Goal: Task Accomplishment & Management: Manage account settings

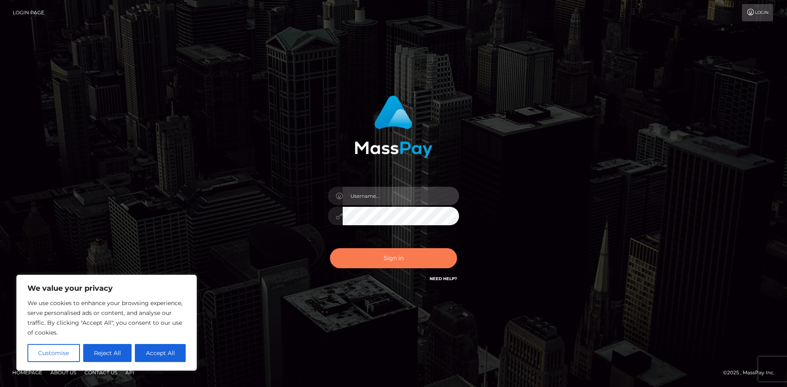
type input "hello.feetfinder"
click at [417, 260] on button "Sign in" at bounding box center [393, 258] width 127 height 20
click at [419, 259] on button "Sign in" at bounding box center [393, 258] width 127 height 20
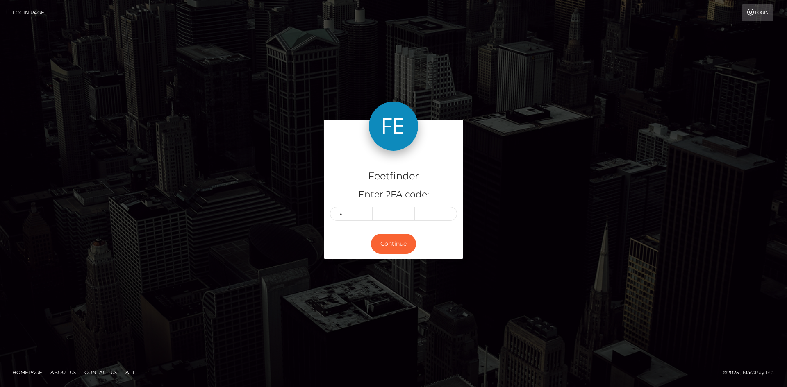
type input "3"
type input "6"
type input "4"
type input "5"
type input "6"
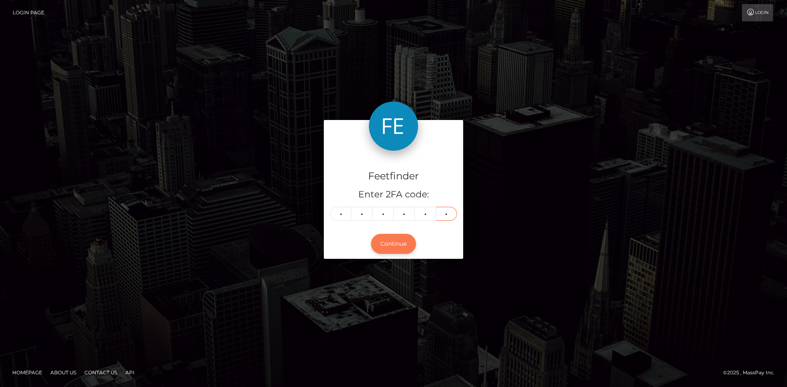
type input "2"
click at [403, 240] on button "Continue" at bounding box center [393, 244] width 45 height 20
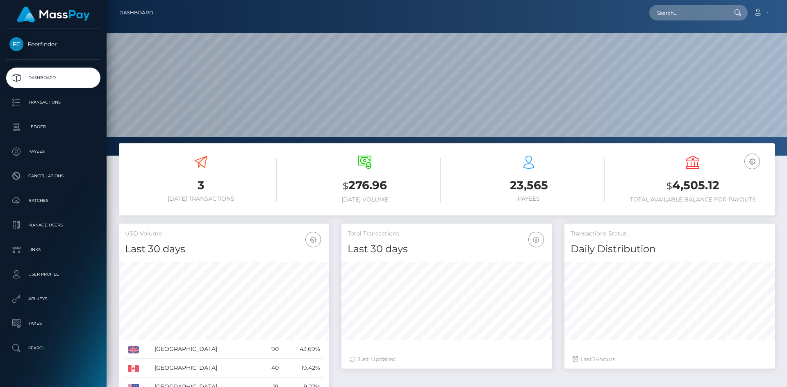
scroll to position [145, 211]
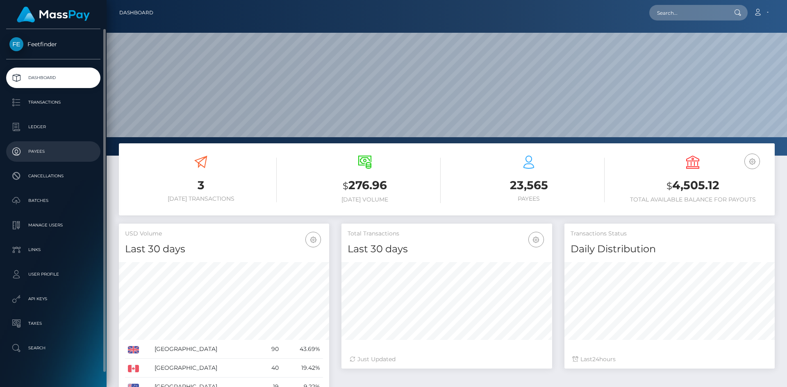
click at [43, 147] on p "Payees" at bounding box center [53, 151] width 88 height 12
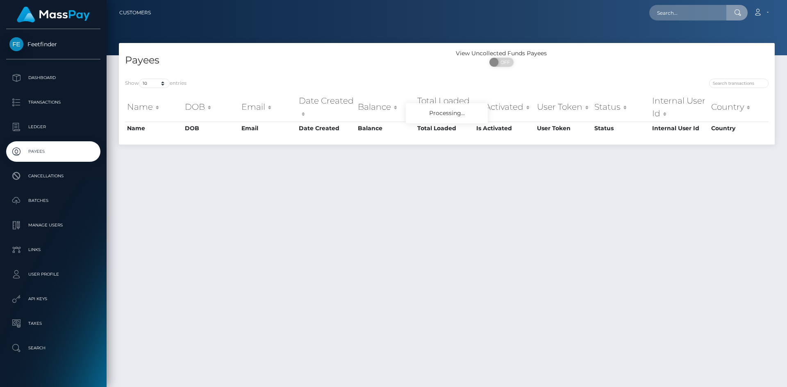
click at [698, 14] on input "text" at bounding box center [687, 13] width 77 height 16
type input "5cea65d8-7d78-11f0-8023-0266f44cc279"
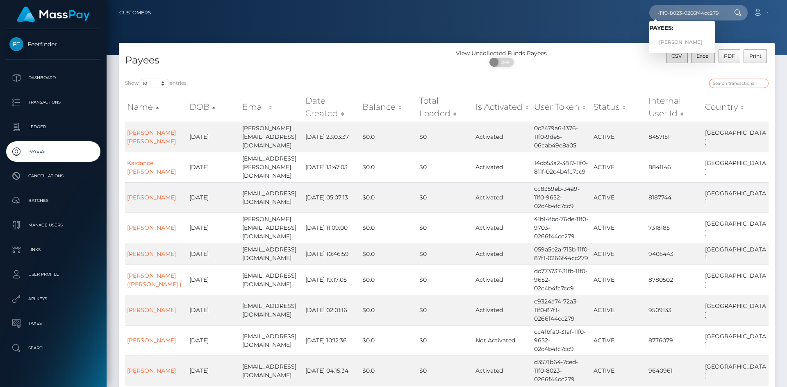
click at [753, 83] on input "search" at bounding box center [738, 83] width 59 height 9
paste input "5cea65d8-7d78-11f0-8023-0266f44cc279"
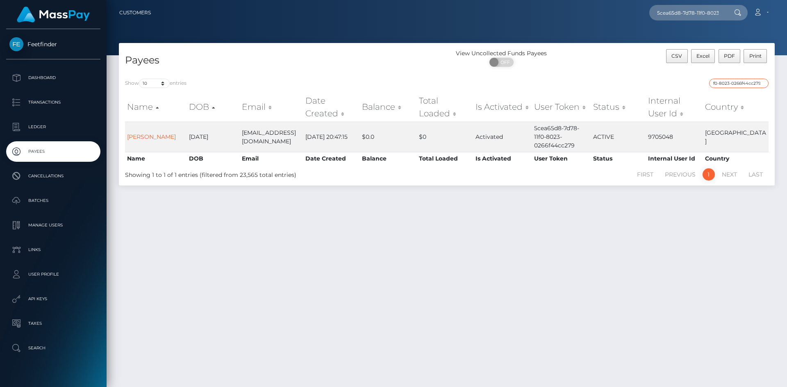
type input "5cea65d8-7d78-11f0-8023-0266f44cc279"
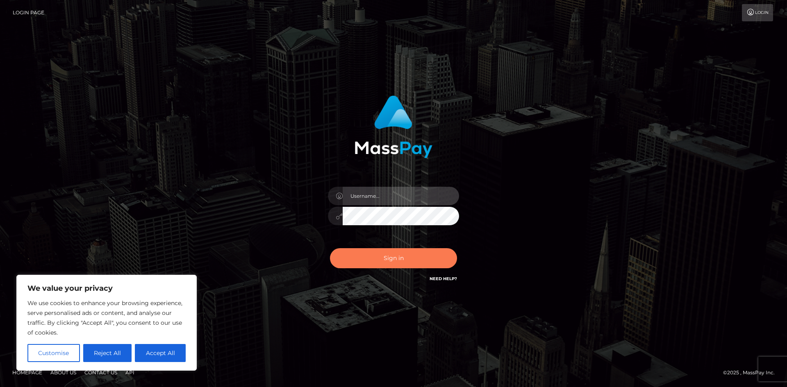
type input "hello.feetfinder"
click at [395, 263] on button "Sign in" at bounding box center [393, 258] width 127 height 20
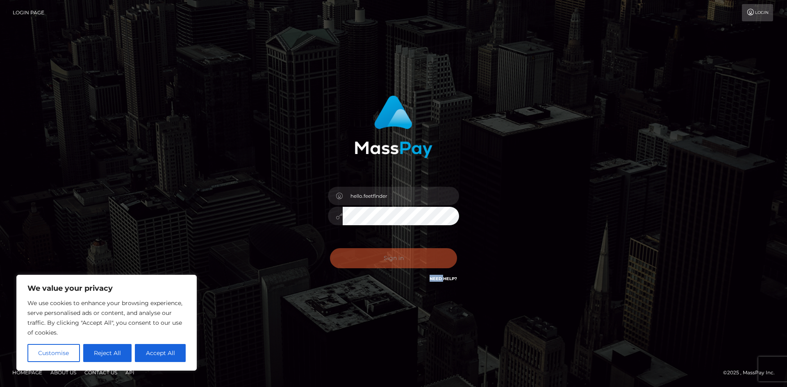
click at [395, 263] on div "Sign in Need Help?" at bounding box center [393, 261] width 143 height 36
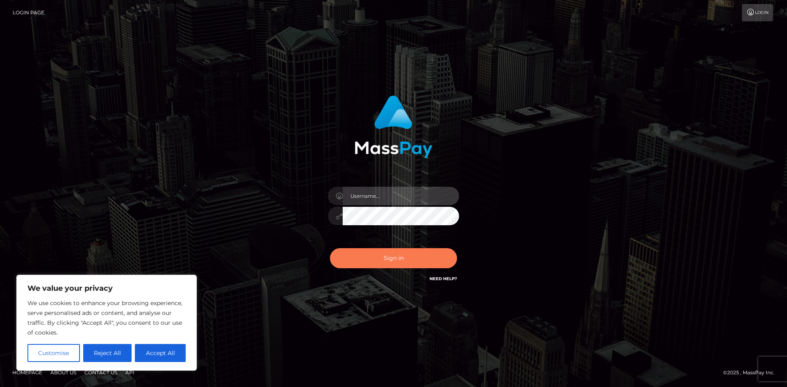
type input "hello.feetfinder"
click at [386, 260] on button "Sign in" at bounding box center [393, 258] width 127 height 20
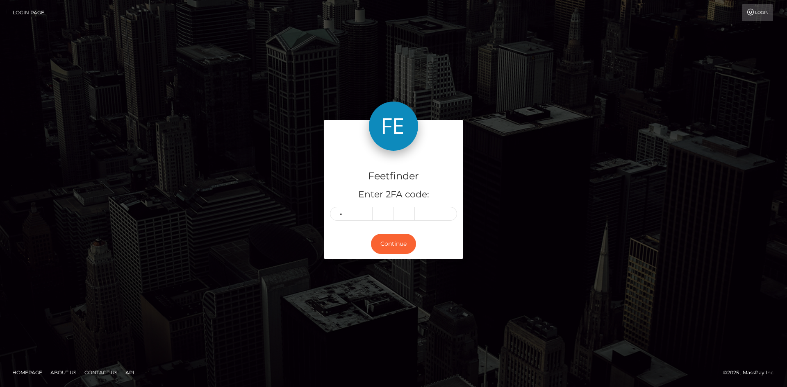
type input "9"
type input "7"
type input "8"
type input "0"
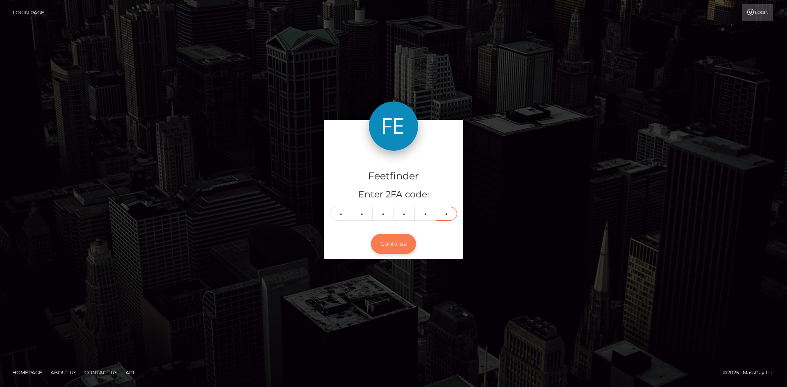
type input "5"
drag, startPoint x: 384, startPoint y: 243, endPoint x: 390, endPoint y: 240, distance: 6.1
click at [390, 240] on button "Continue" at bounding box center [393, 244] width 45 height 20
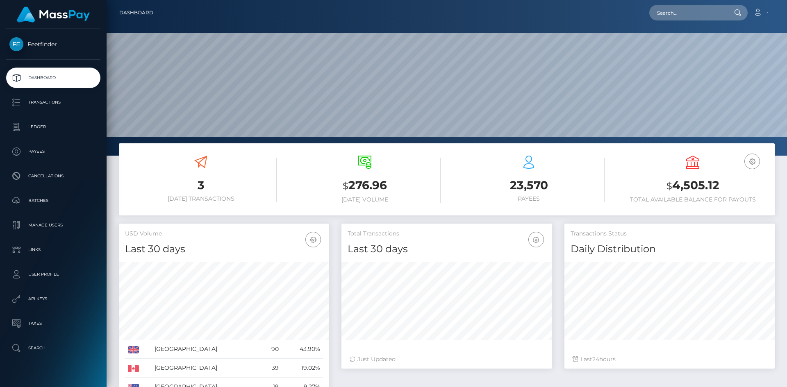
scroll to position [145, 211]
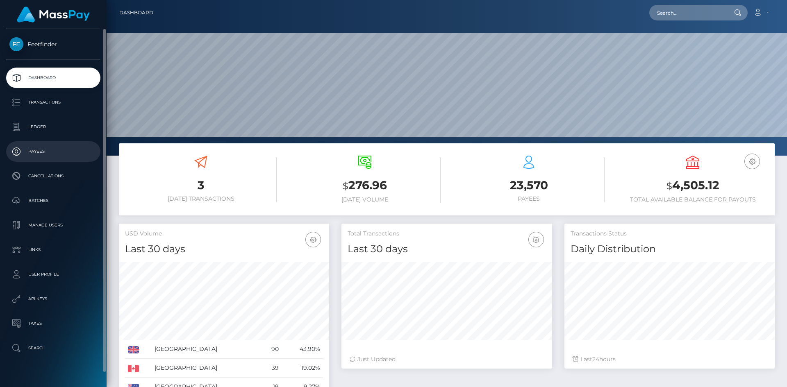
click at [41, 152] on p "Payees" at bounding box center [53, 151] width 88 height 12
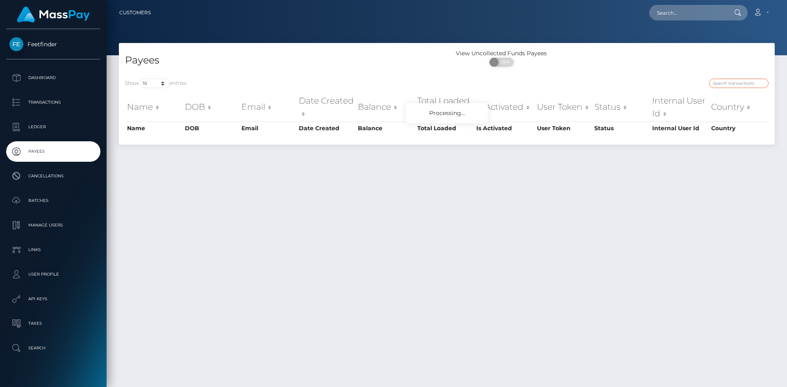
click at [745, 79] on input "search" at bounding box center [738, 83] width 59 height 9
paste input "laurzel@me.com"
type input "l"
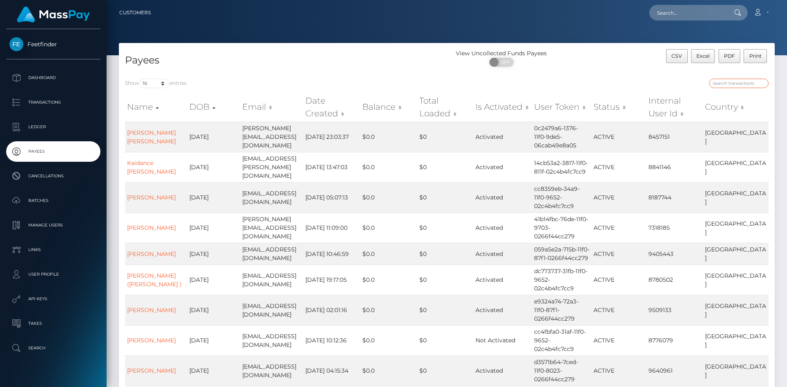
paste input "600a69a5-72dd-11f0-87f1-0266f44cc279"
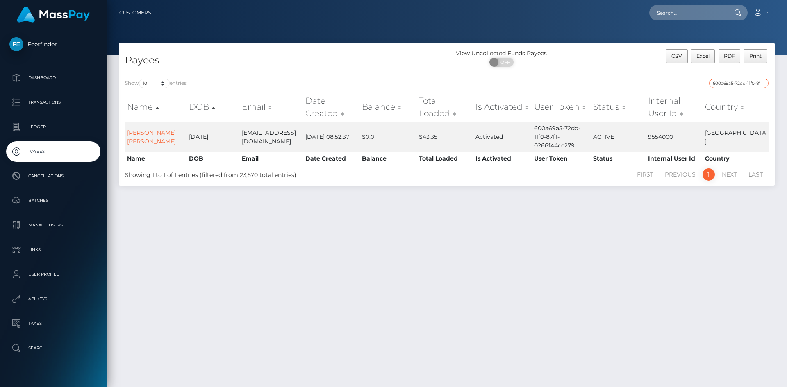
click at [747, 83] on input "600a69a5-72dd-11f0-87f1-0266f44cc279" at bounding box center [738, 83] width 59 height 9
click at [747, 84] on input "600a69a5-72dd-11f0-87f1-0266f44cc279" at bounding box center [738, 83] width 59 height 9
paste input "0772dc34-7cc5-11f0-8023"
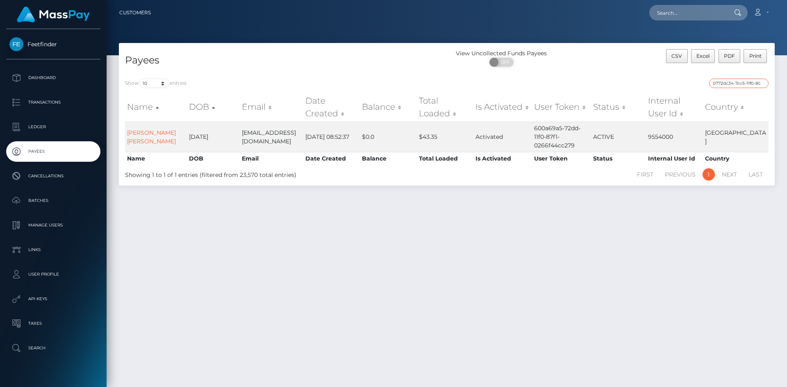
scroll to position [0, 36]
type input "0772dc34-7cc5-11f0-8023-0266f44cc279"
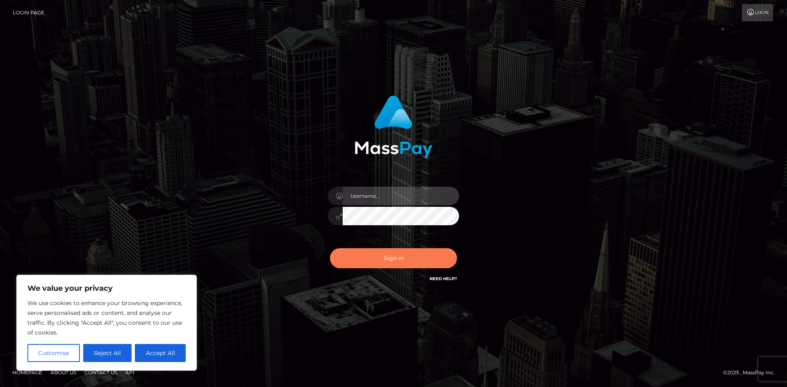
type input "hello.feetfinder"
click at [404, 260] on button "Sign in" at bounding box center [393, 258] width 127 height 20
type input "hello.feetfinder"
click at [372, 264] on button "Sign in" at bounding box center [393, 258] width 127 height 20
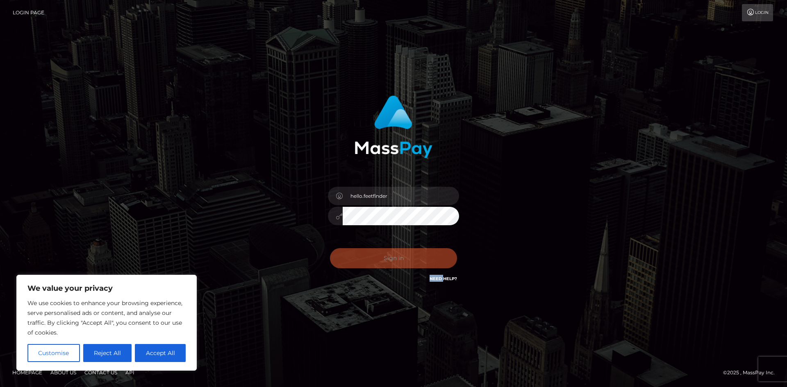
click at [372, 264] on div "0cAFcWeA5Den6QY1mP47vLnX_9n5cKbALRFNiEtjmKXIItnK7zvB_dimY9oDpHudPRnNlehhwihQVnO…" at bounding box center [393, 261] width 143 height 36
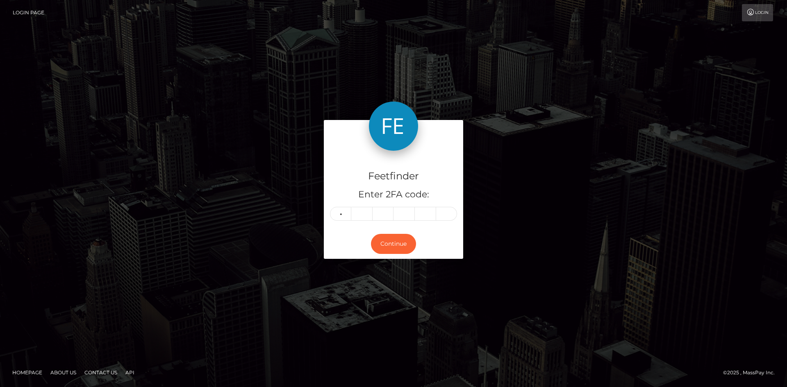
type input "2"
type input "3"
type input "7"
type input "2"
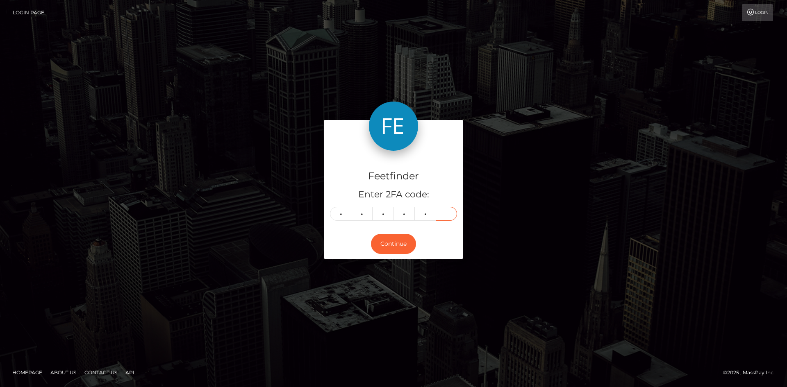
type input "5"
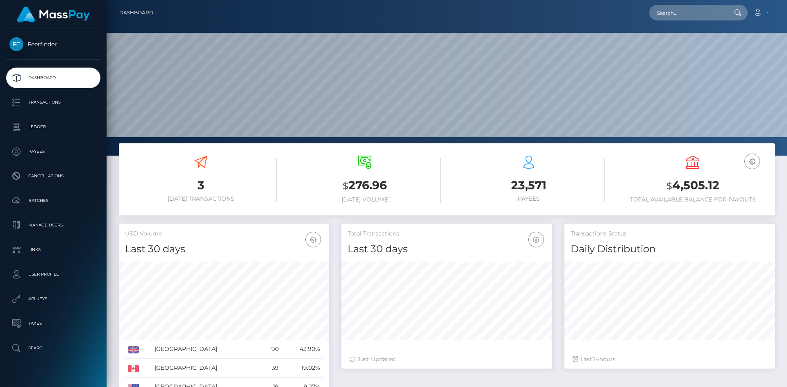
scroll to position [145, 211]
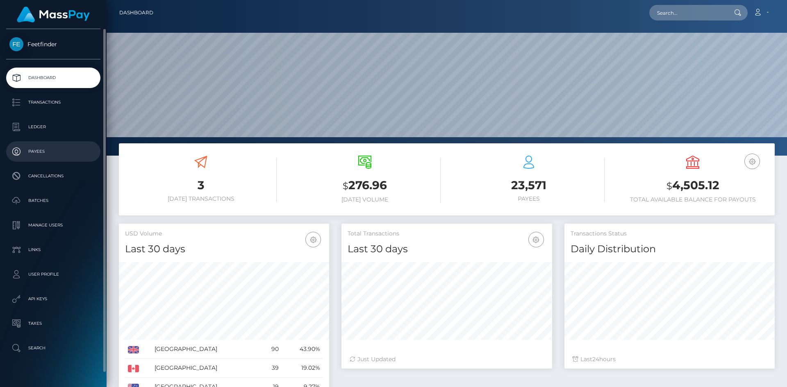
click at [48, 151] on p "Payees" at bounding box center [53, 151] width 88 height 12
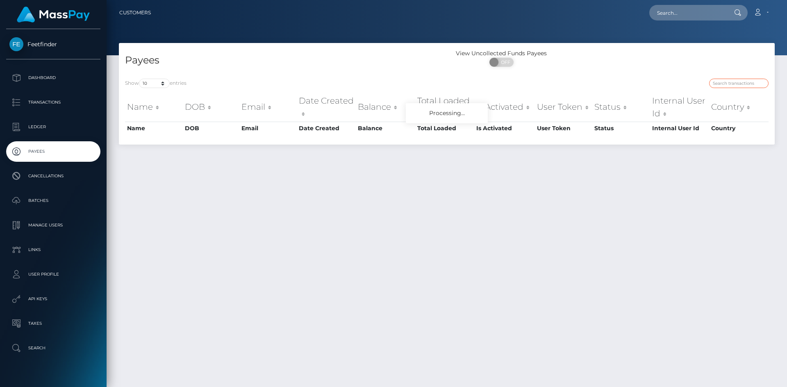
click at [748, 82] on input "search" at bounding box center [738, 83] width 59 height 9
paste input "0772dc34-7cc5-11f0-8023-0266f44cc279"
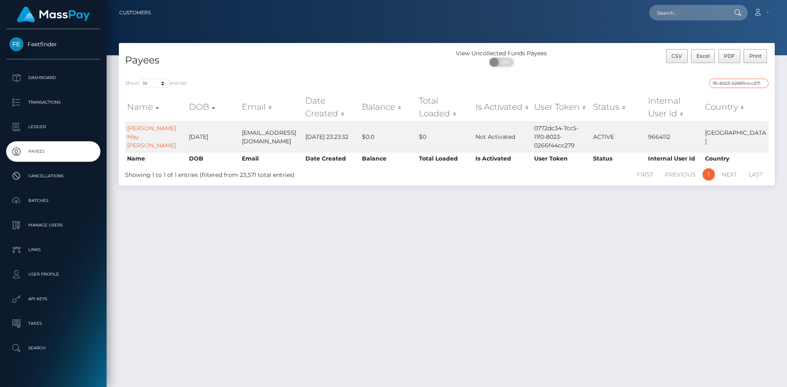
type input "0772dc34-7cc5-11f0-8023-0266f44cc279"
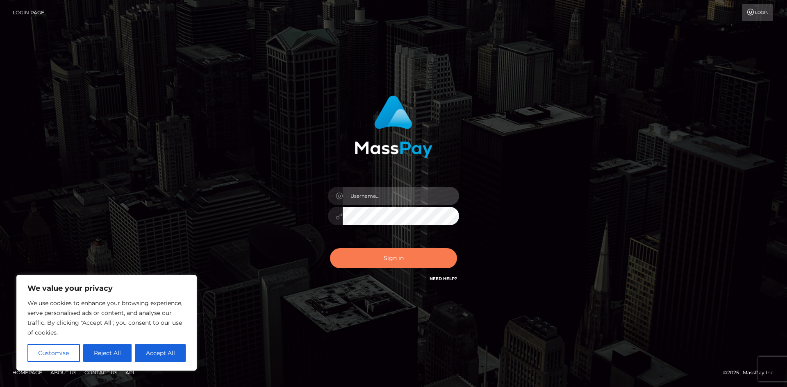
type input "hello.feetfinder"
click at [391, 260] on button "Sign in" at bounding box center [393, 258] width 127 height 20
click at [391, 260] on div "Sign in Need Help?" at bounding box center [393, 261] width 143 height 36
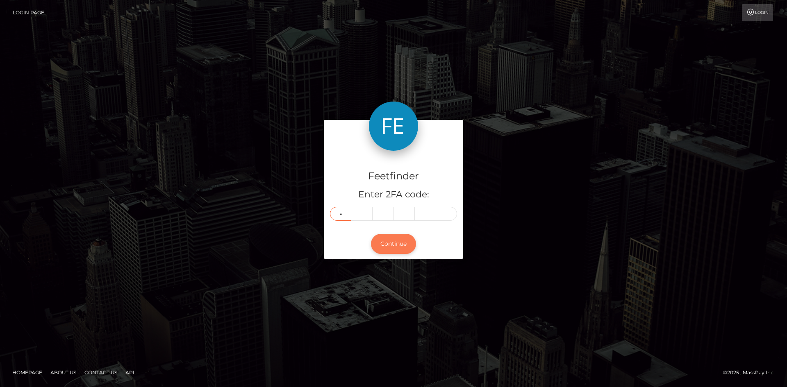
type input "7"
type input "1"
type input "8"
type input "7"
click at [383, 218] on input "text" at bounding box center [382, 214] width 21 height 14
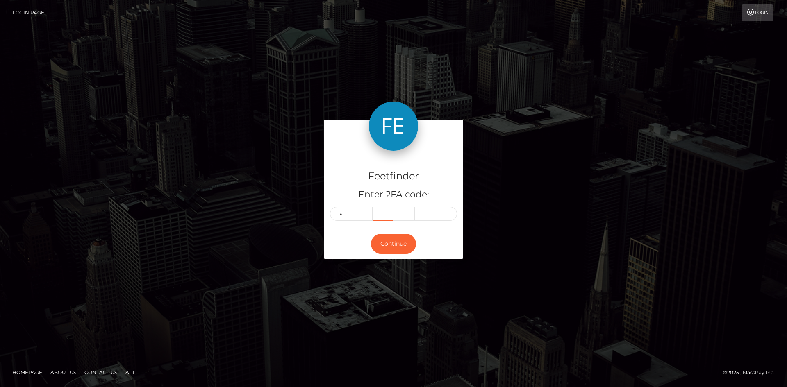
click at [384, 218] on input "text" at bounding box center [382, 214] width 21 height 14
type input "7"
type input "2"
type input "0"
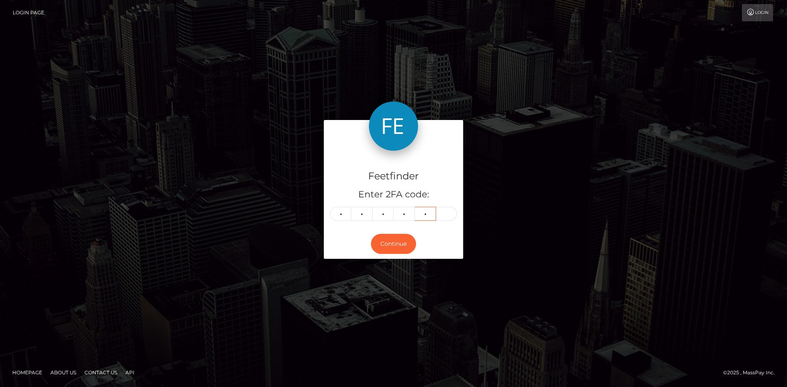
type input "7"
type input "0"
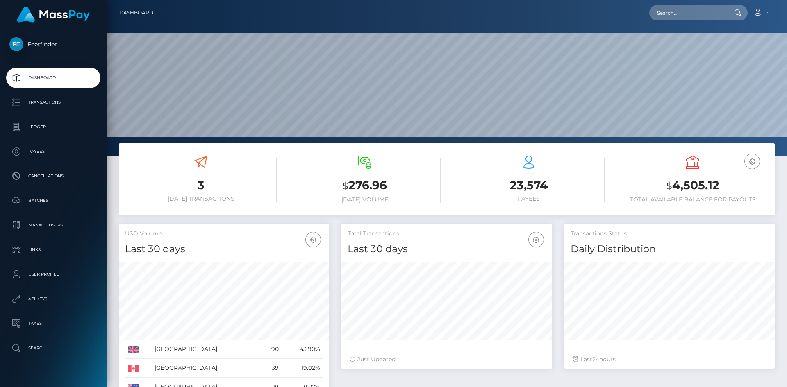
scroll to position [145, 211]
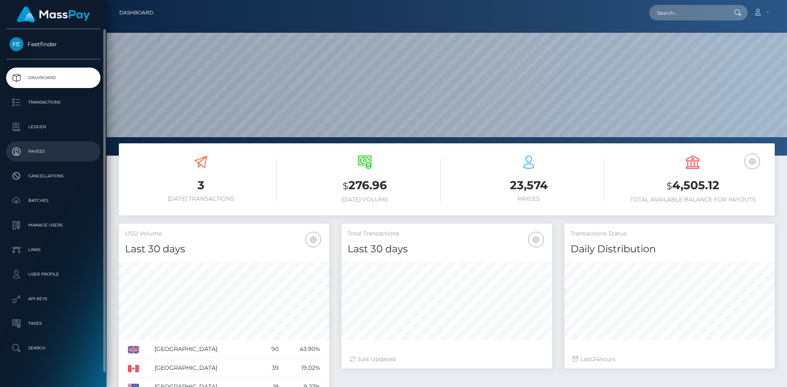
click at [48, 148] on p "Payees" at bounding box center [53, 151] width 88 height 12
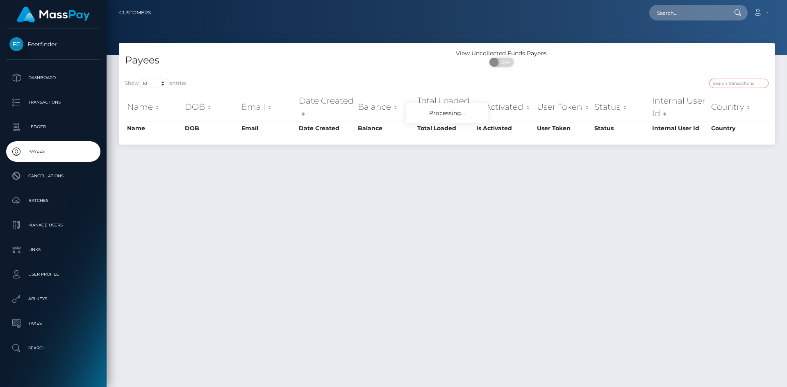
click at [747, 86] on input "search" at bounding box center [738, 83] width 59 height 9
paste input "92a1673b-7dc0-11f0-8023-0266f44cc279"
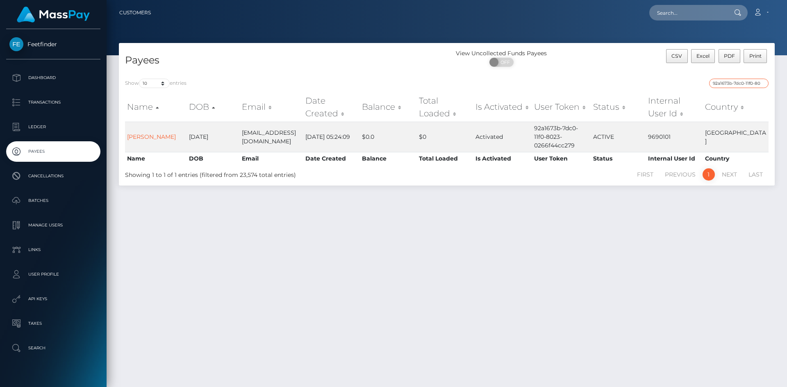
click at [736, 82] on input "92a1673b-7dc0-11f0-8023-0266f44cc279" at bounding box center [738, 83] width 59 height 9
click at [737, 82] on input "92a1673b-7dc0-11f0-8023-0266f44cc279" at bounding box center [738, 83] width 59 height 9
click at [737, 83] on input "92a1673b-7dc0-11f0-8023-0266f44cc279" at bounding box center [738, 83] width 59 height 9
paste input "2864377b-748a-11f0-970"
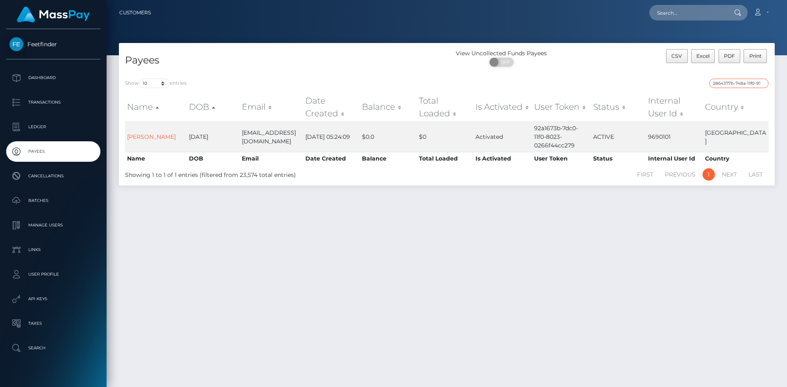
scroll to position [0, 37]
type input "2864377b-748a-11f0-9703-0266f44cc279"
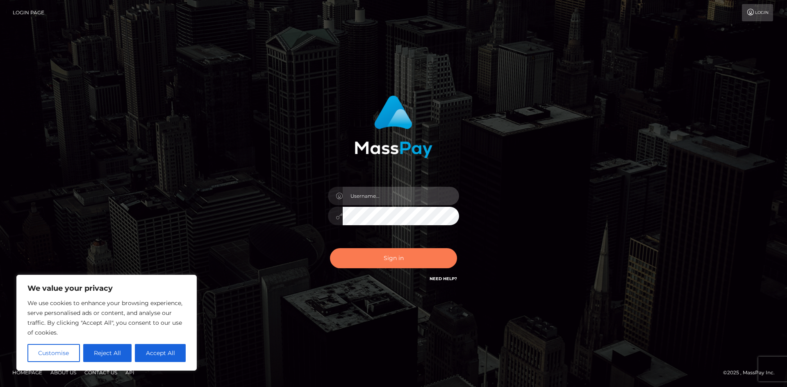
type input "hello.feetfinder"
click at [397, 262] on button "Sign in" at bounding box center [393, 258] width 127 height 20
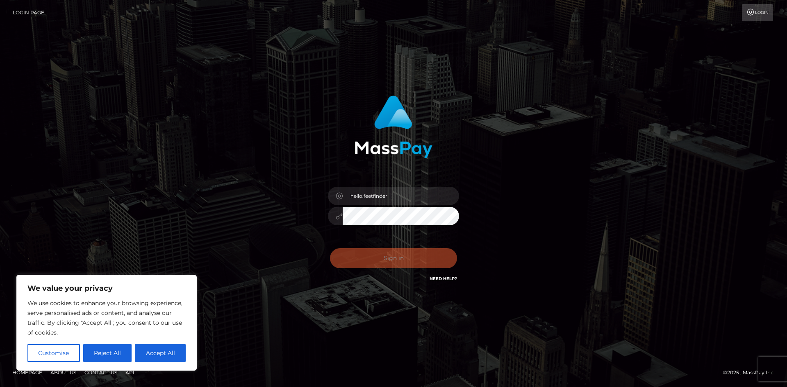
click at [397, 262] on div "Sign in Need Help?" at bounding box center [393, 261] width 143 height 36
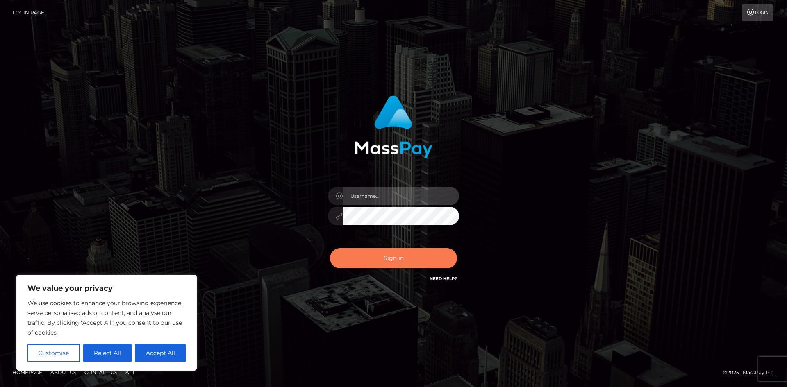
type input "hello.feetfinder"
click at [407, 262] on button "Sign in" at bounding box center [393, 258] width 127 height 20
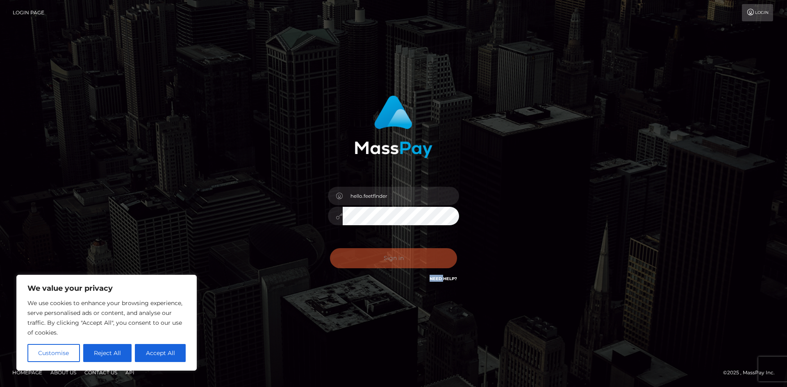
click at [407, 262] on div "0cAFcWeA6UgQUav5M0gC81YtUN8Bsy1rxp40xWdnVwjjqSGXzt5PPjfDPPU-o1Xx3zM5b-Gj9E63Ufx…" at bounding box center [393, 261] width 143 height 36
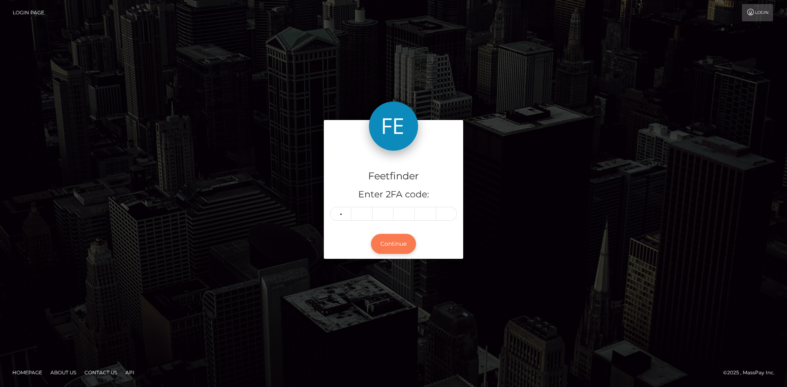
type input "9"
type input "8"
type input "1"
type input "9"
type input "8"
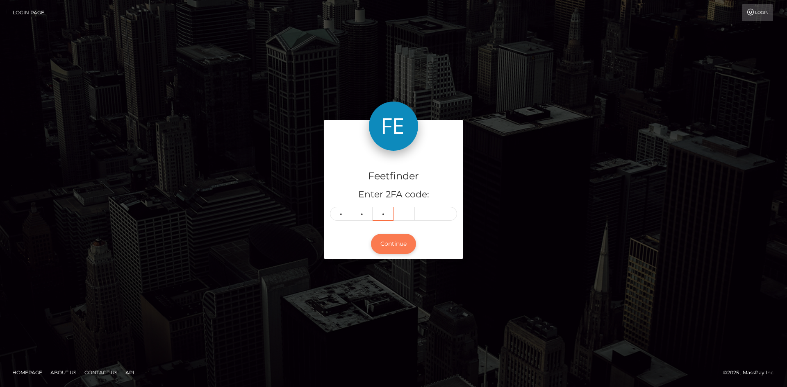
type input "0"
type input "5"
type input "4"
type input "0"
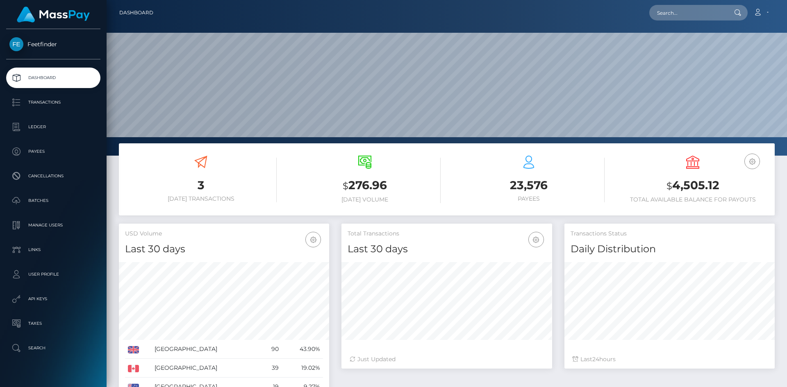
scroll to position [145, 211]
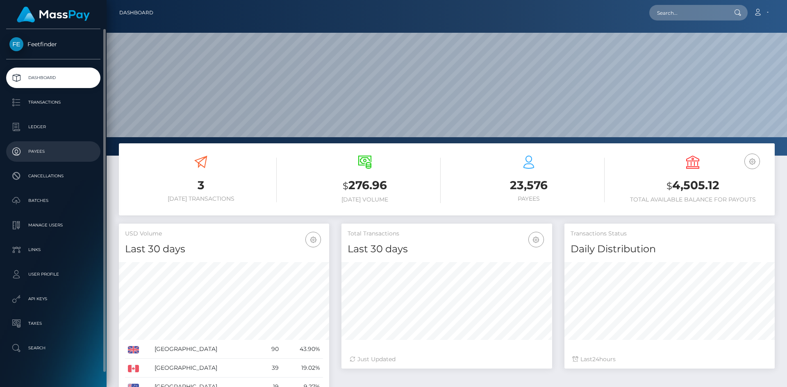
click at [57, 157] on p "Payees" at bounding box center [53, 151] width 88 height 12
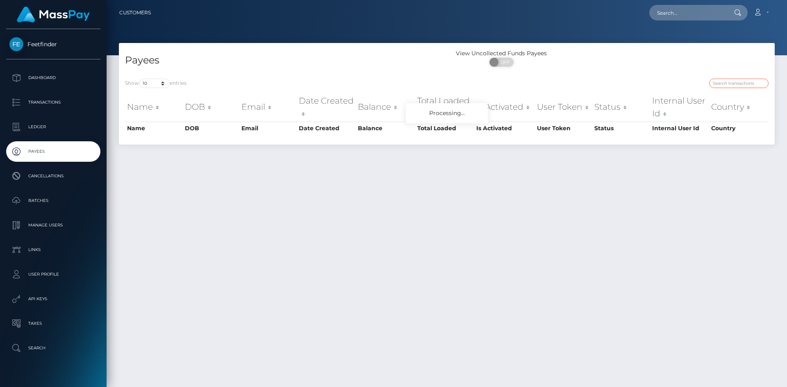
click at [754, 83] on input "search" at bounding box center [738, 83] width 59 height 9
paste input "d603f16f-7d39-11f0-8023-0266f44cc279"
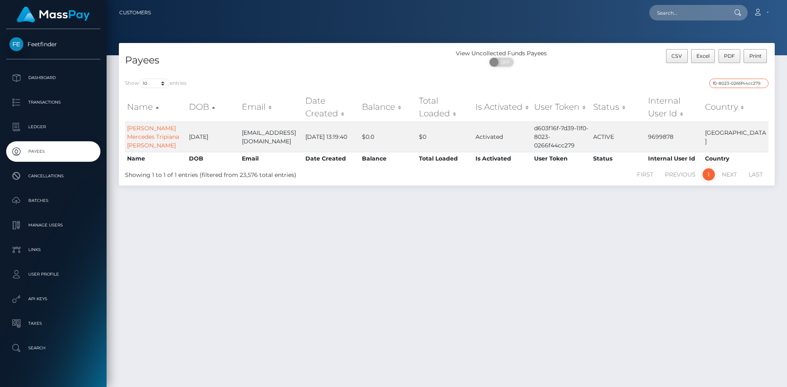
type input "d603f16f-7d39-11f0-8023-0266f44cc279"
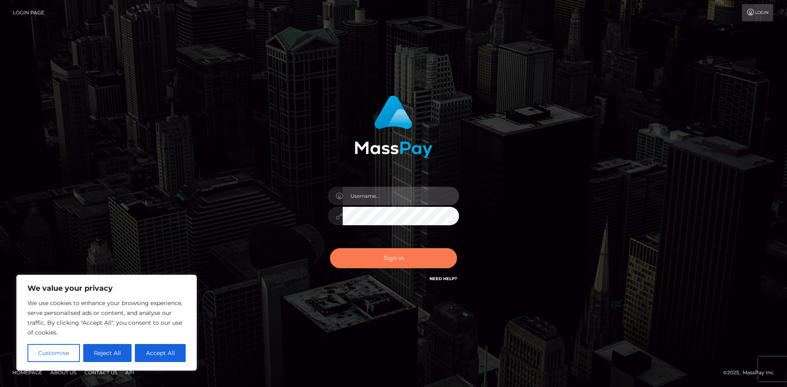
type input "hello.feetfinder"
click at [411, 254] on button "Sign in" at bounding box center [393, 258] width 127 height 20
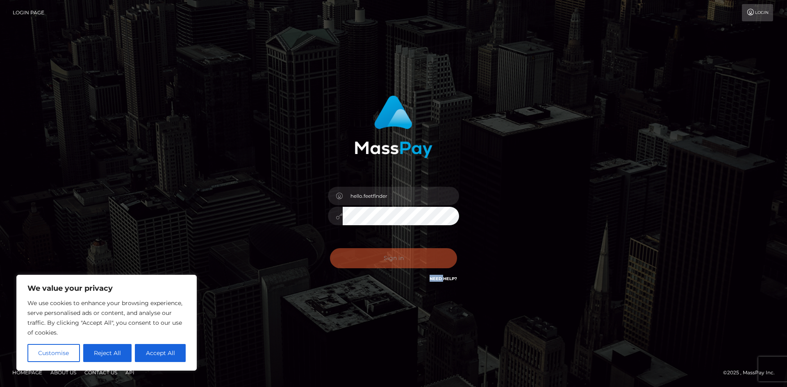
click at [411, 254] on div "Sign in Need Help?" at bounding box center [393, 261] width 143 height 36
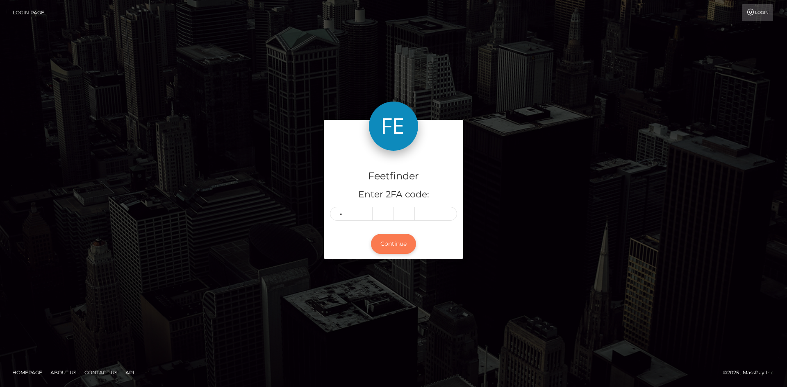
type input "8"
type input "1"
type input "8"
type input "3"
type input "7"
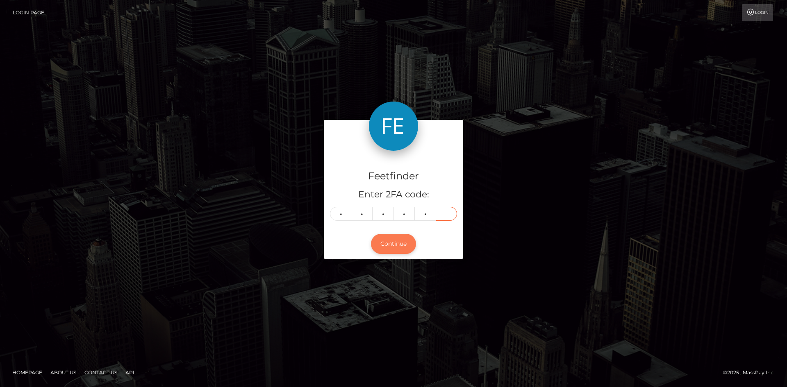
type input "3"
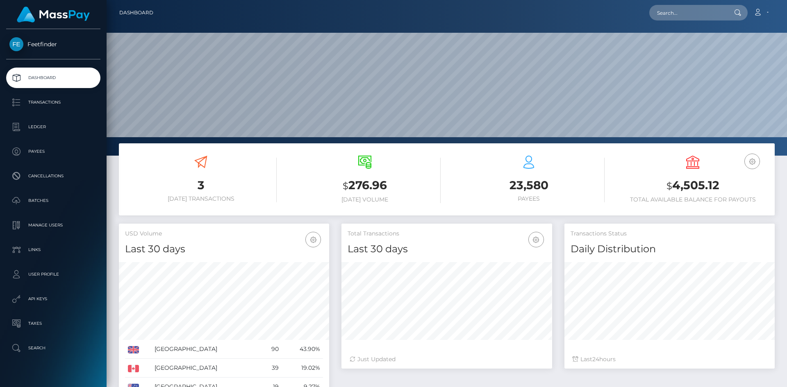
scroll to position [145, 211]
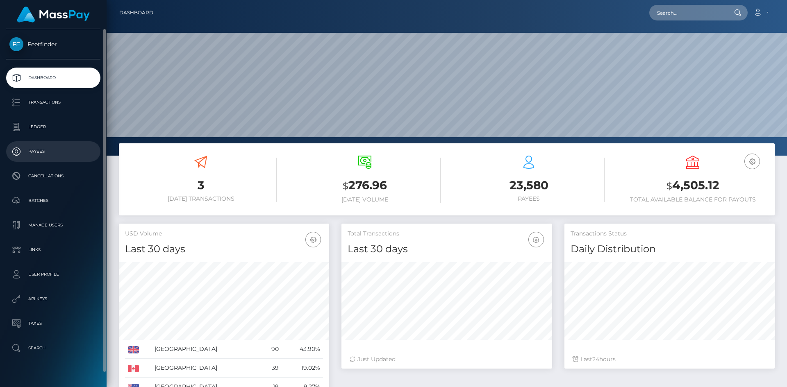
click at [73, 152] on p "Payees" at bounding box center [53, 151] width 88 height 12
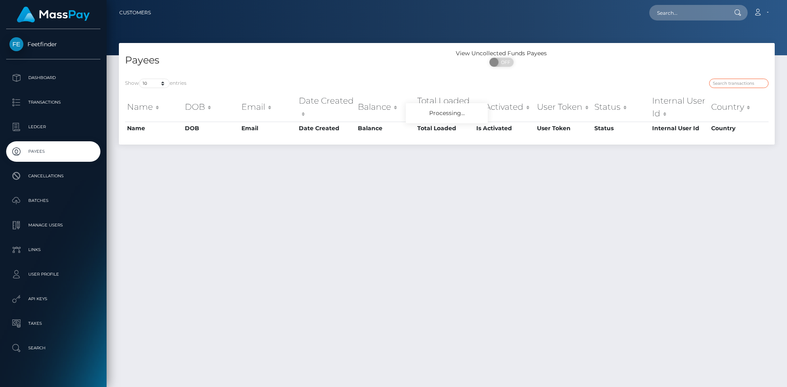
click at [730, 80] on input "search" at bounding box center [738, 83] width 59 height 9
paste input "6631f077-7d22-11f0-8023-0266f44cc279"
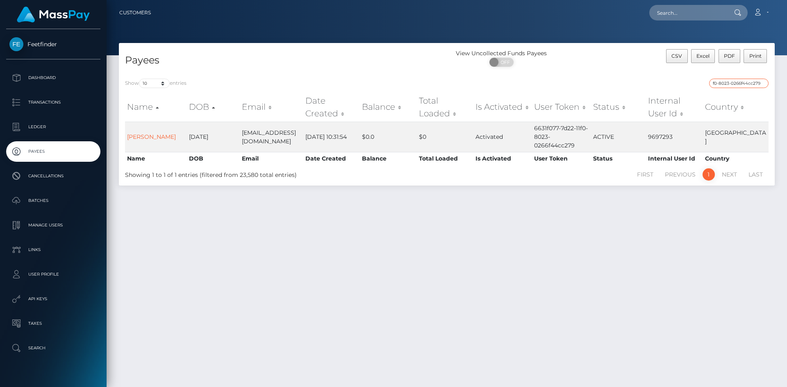
type input "6631f077-7d22-11f0-8023-0266f44cc279"
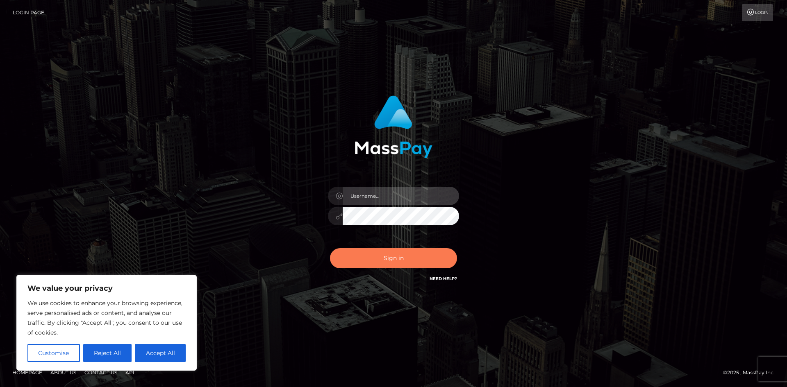
type input "hello.feetfinder"
click at [397, 258] on button "Sign in" at bounding box center [393, 258] width 127 height 20
